Goal: Register for event/course

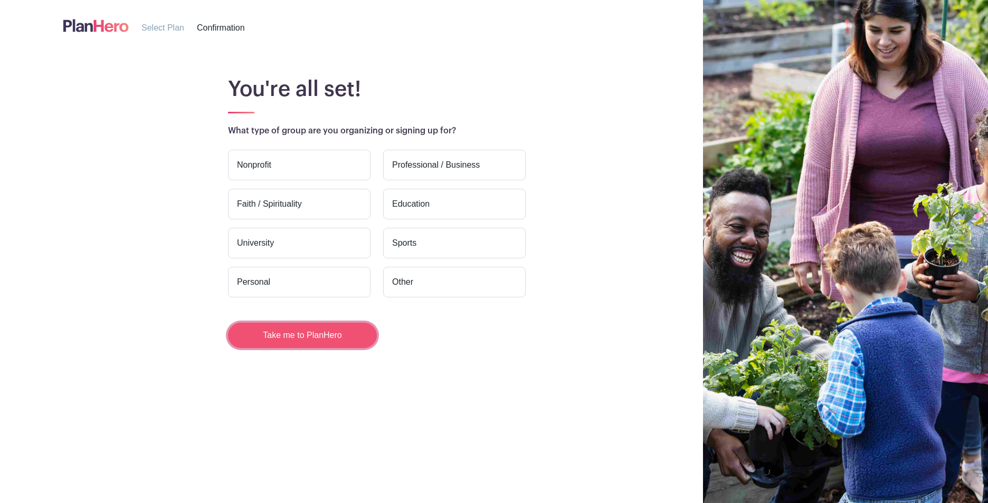
click at [331, 339] on button "Take me to PlanHero" at bounding box center [302, 335] width 149 height 25
click at [258, 167] on label "Nonprofit" at bounding box center [299, 165] width 142 height 31
click at [0, 0] on input "Nonprofit" at bounding box center [0, 0] width 0 height 0
click at [294, 341] on button "Take me to PlanHero" at bounding box center [302, 335] width 149 height 25
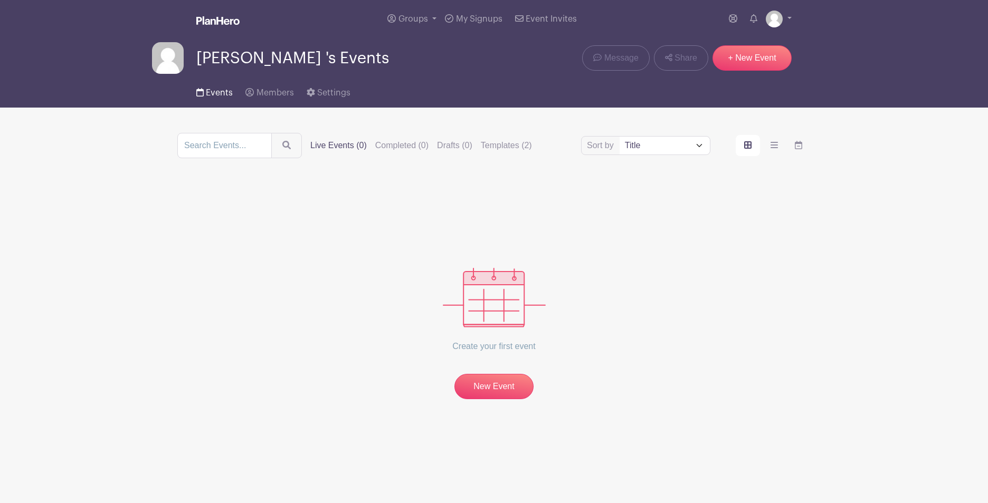
click at [224, 90] on span "Events" at bounding box center [219, 93] width 27 height 8
click at [790, 14] on link at bounding box center [779, 19] width 26 height 17
click at [734, 71] on link "Logout" at bounding box center [749, 69] width 83 height 17
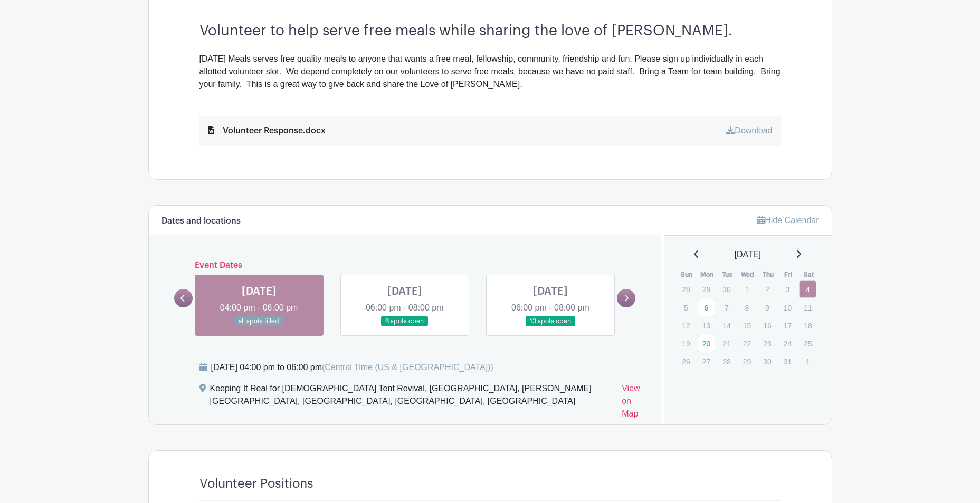
scroll to position [422, 0]
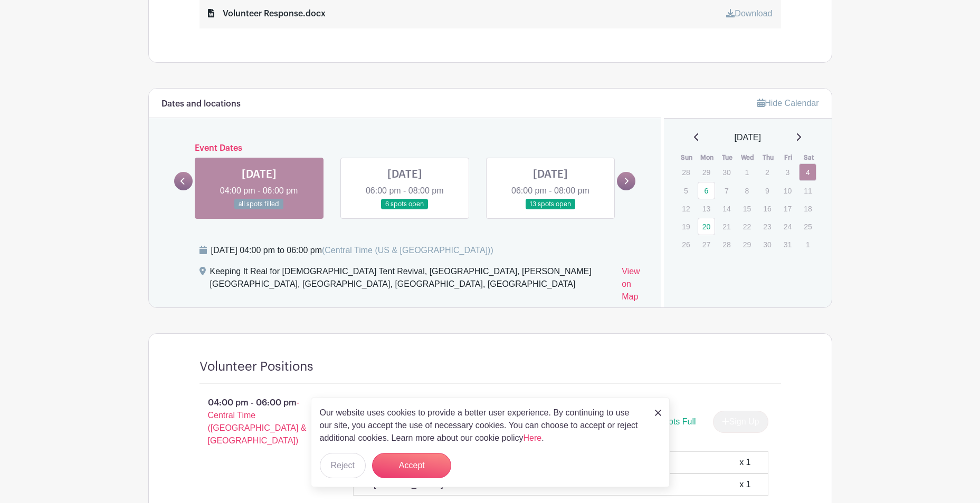
click at [405, 210] on link at bounding box center [405, 210] width 0 height 0
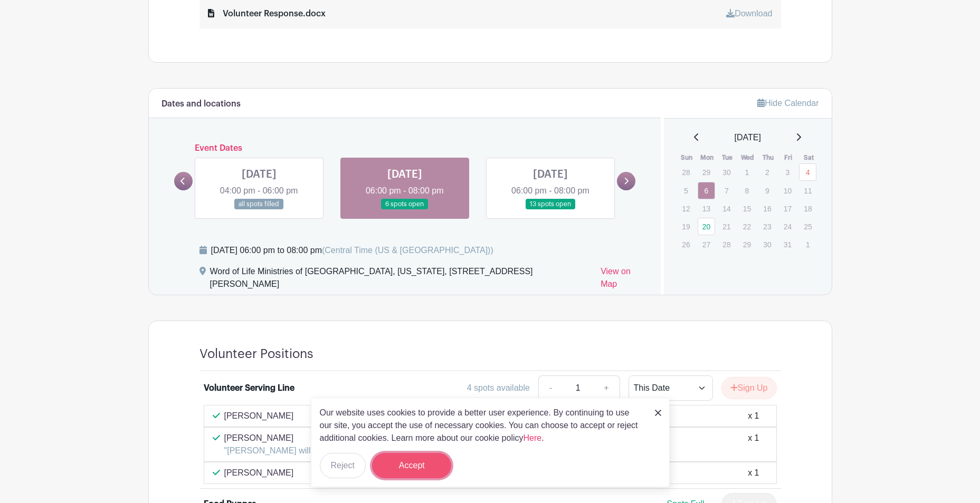
click at [420, 469] on button "Accept" at bounding box center [411, 465] width 79 height 25
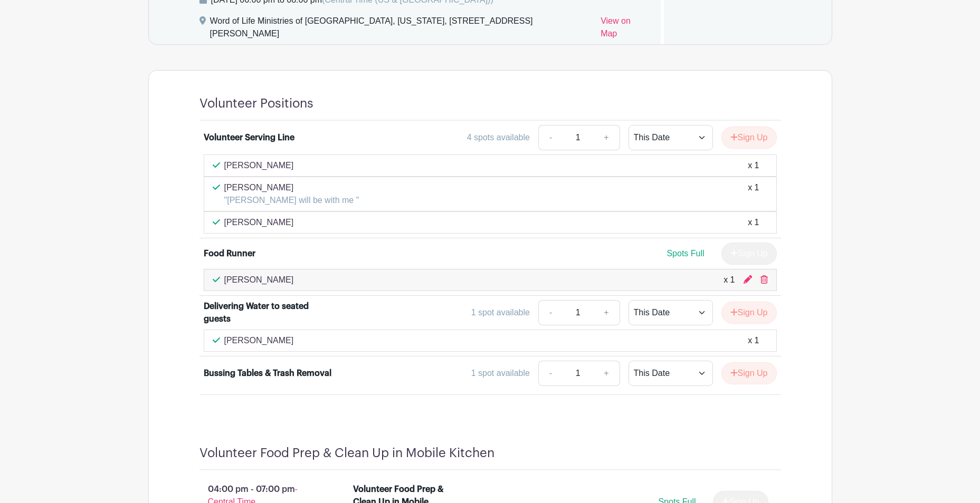
scroll to position [479, 0]
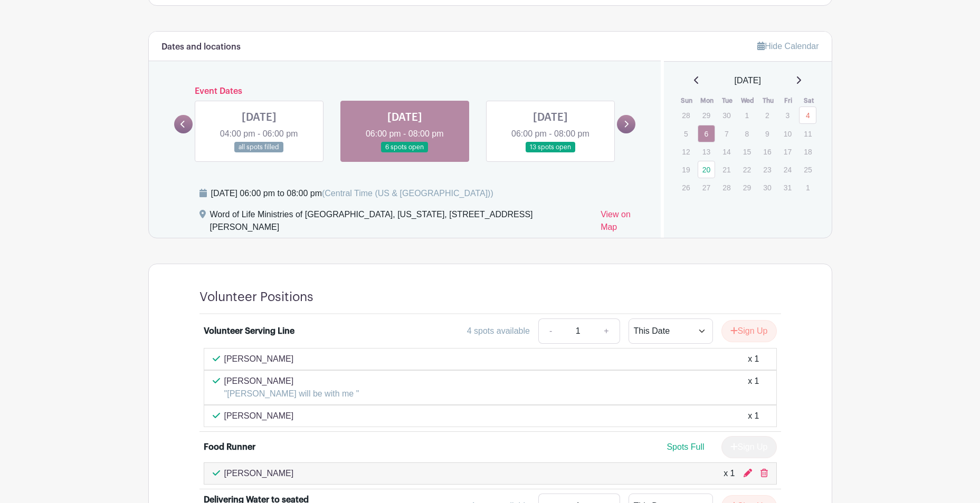
click at [259, 153] on link at bounding box center [259, 153] width 0 height 0
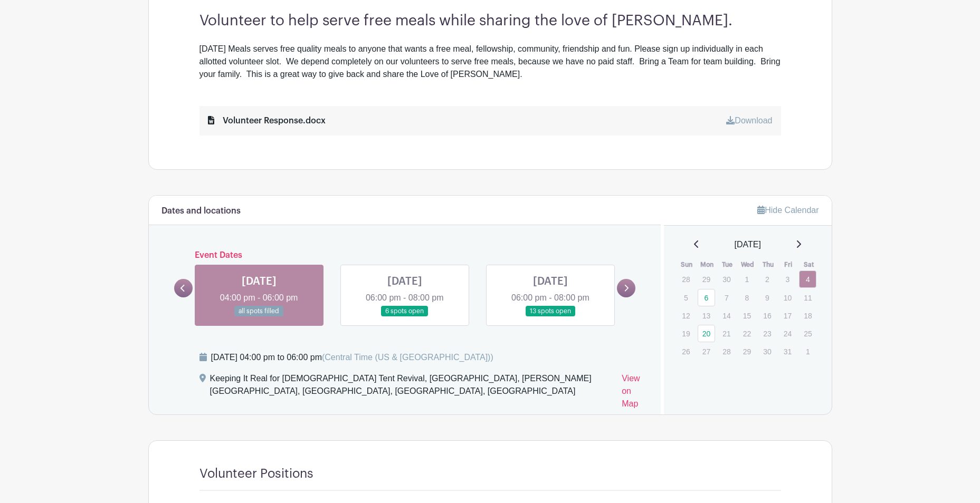
scroll to position [313, 0]
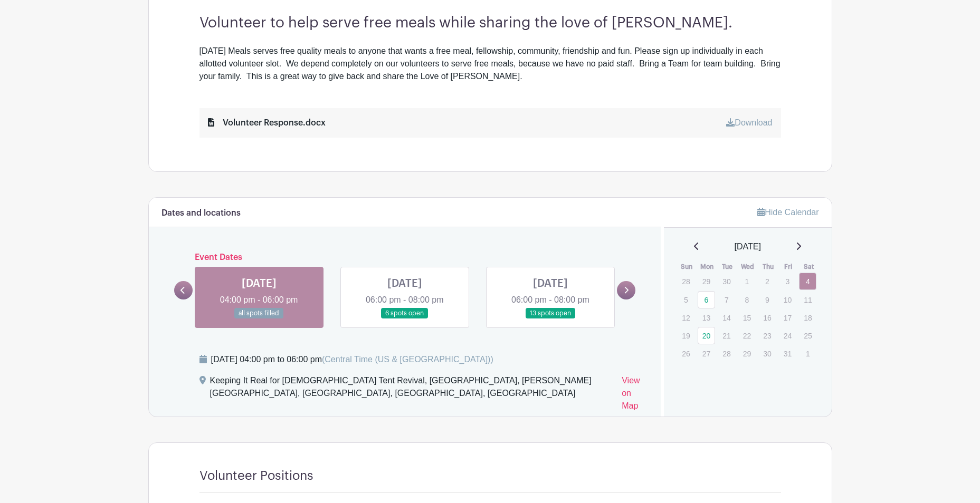
click at [550, 319] on link at bounding box center [550, 319] width 0 height 0
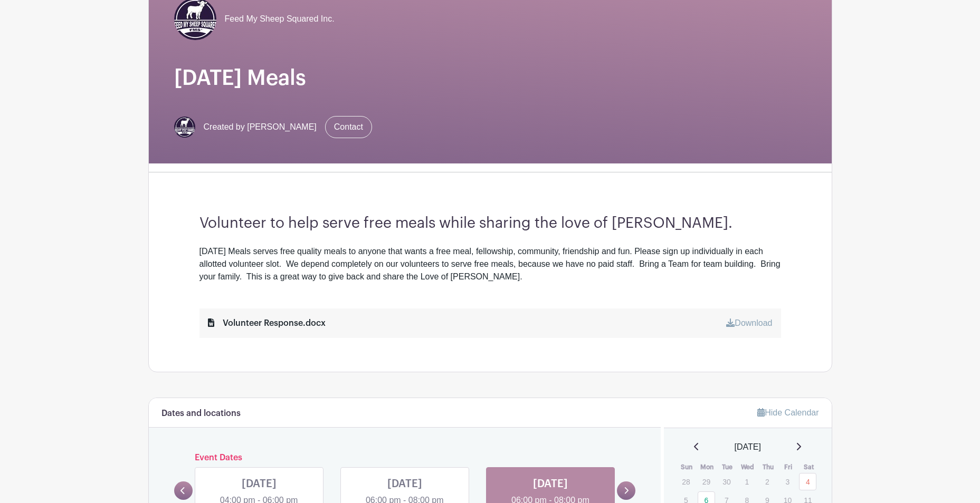
scroll to position [108, 0]
